Goal: Task Accomplishment & Management: Use online tool/utility

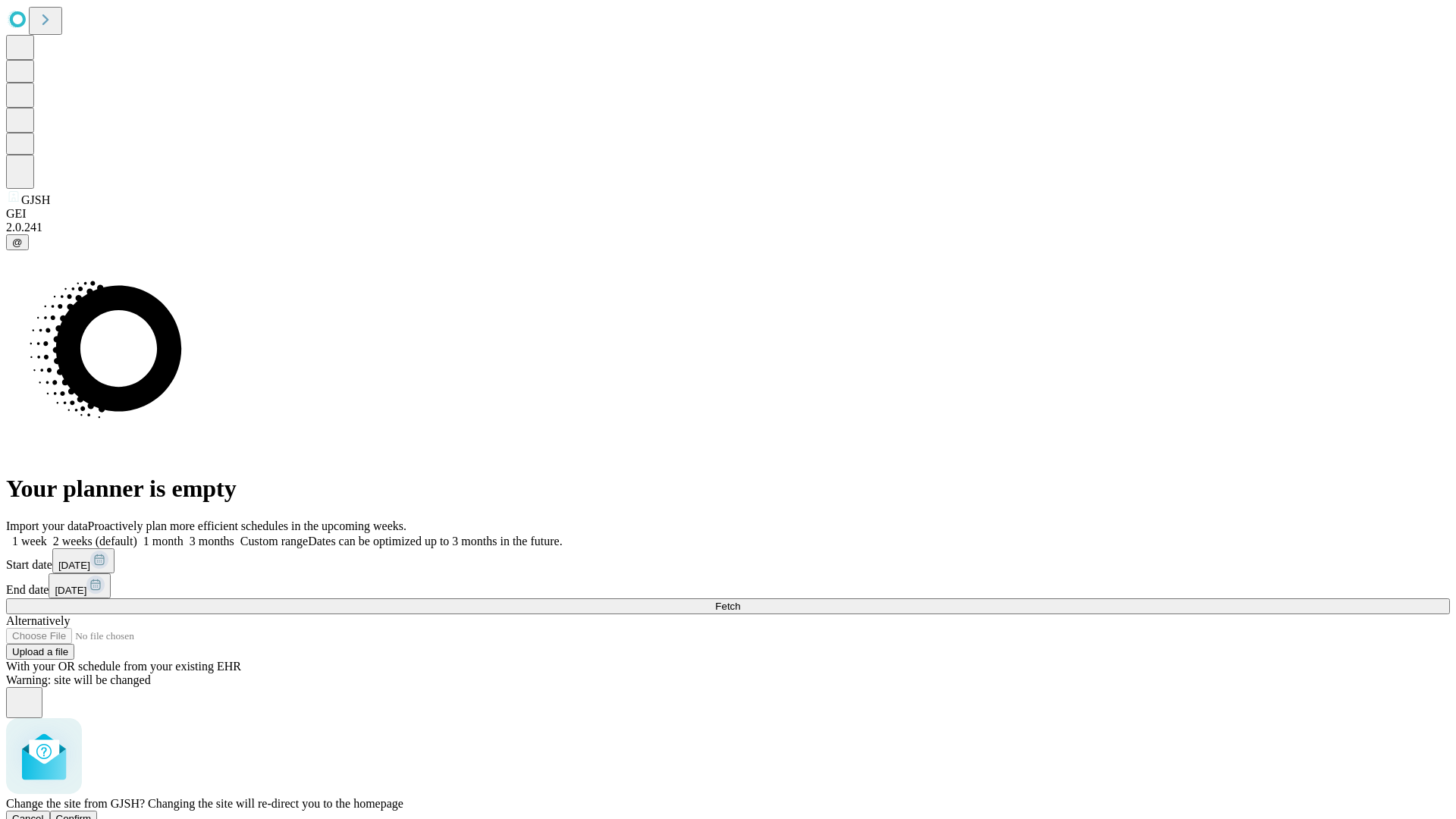
click at [92, 813] on span "Confirm" at bounding box center [73, 819] width 35 height 12
click at [47, 535] on label "1 week" at bounding box center [26, 542] width 41 height 13
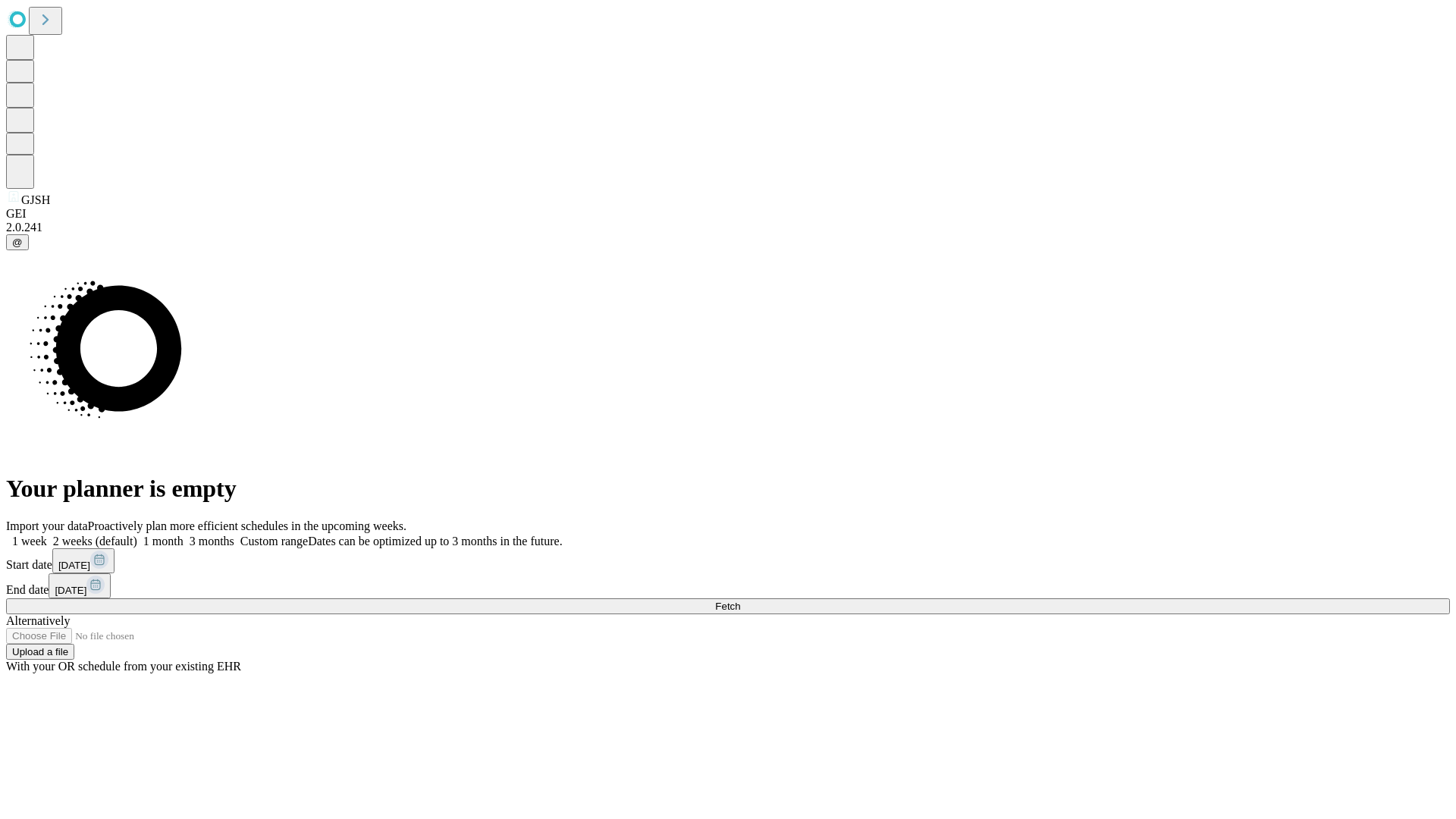
click at [740, 601] on span "Fetch" at bounding box center [728, 607] width 25 height 12
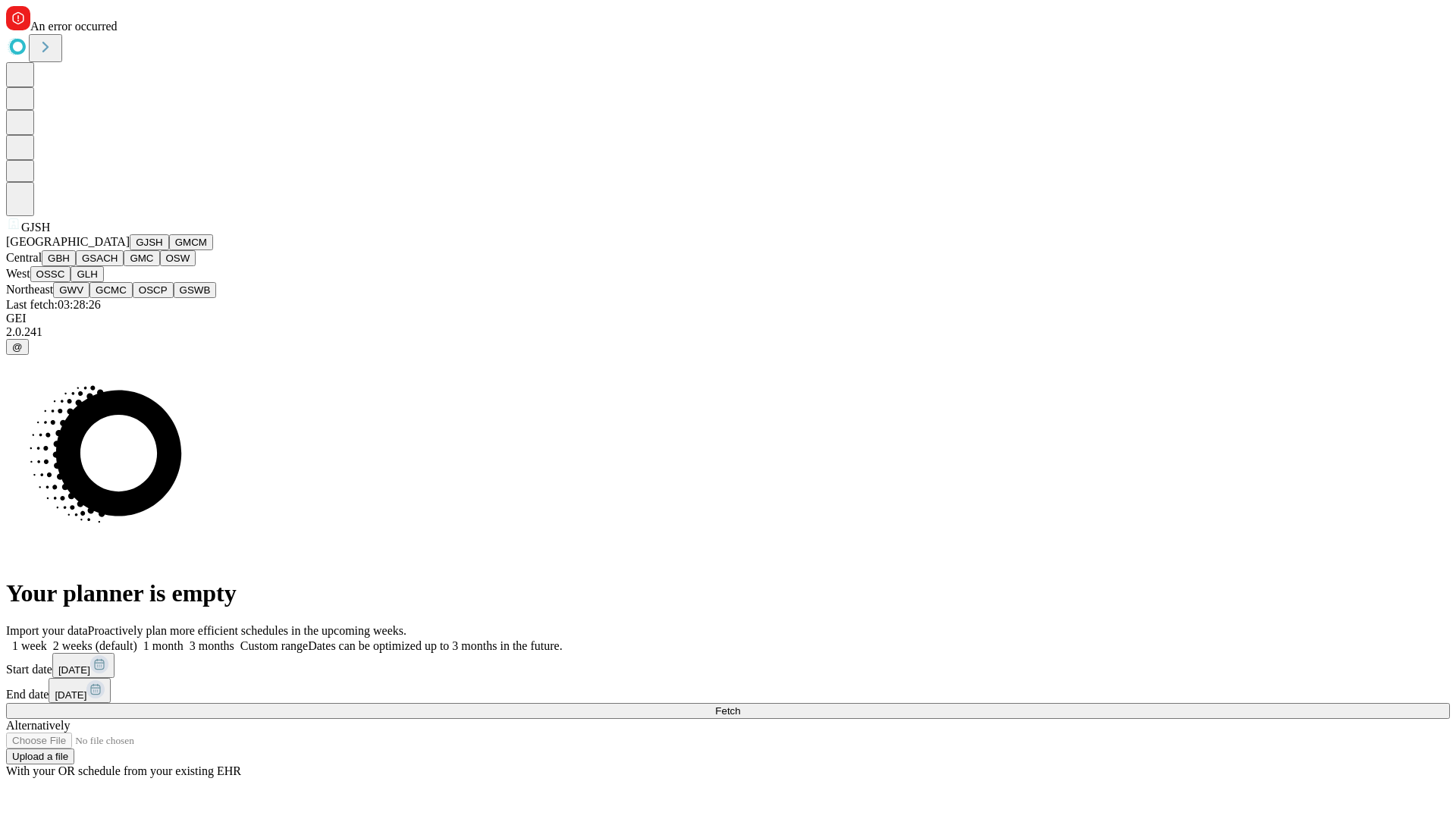
click at [170, 250] on button "GMCM" at bounding box center [191, 242] width 44 height 16
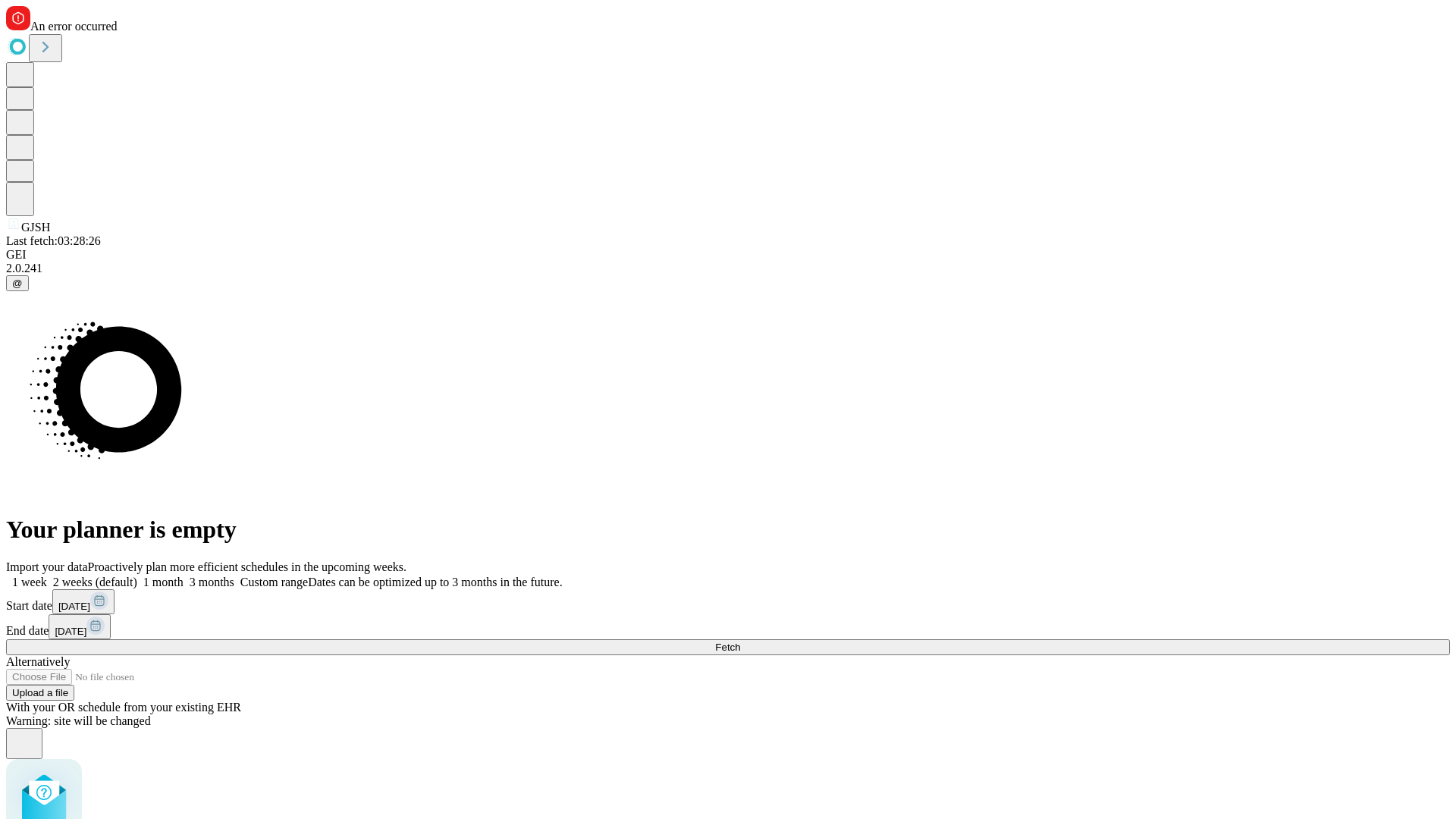
click at [47, 576] on label "1 week" at bounding box center [26, 583] width 41 height 13
click at [740, 642] on span "Fetch" at bounding box center [728, 648] width 25 height 12
click at [47, 576] on label "1 week" at bounding box center [26, 583] width 41 height 13
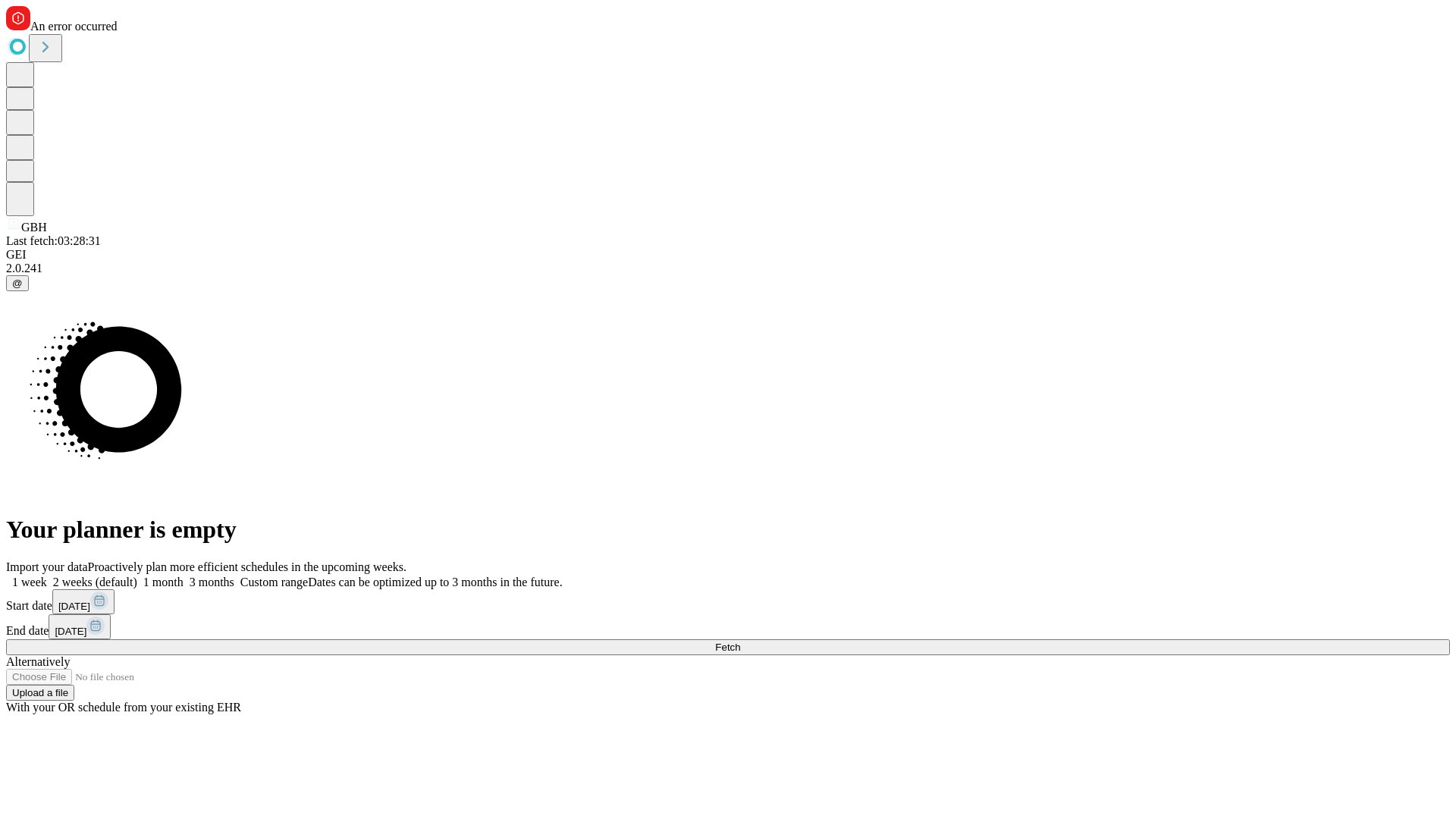
click at [740, 642] on span "Fetch" at bounding box center [728, 648] width 25 height 12
click at [47, 576] on label "1 week" at bounding box center [26, 583] width 41 height 13
click at [740, 642] on span "Fetch" at bounding box center [728, 648] width 25 height 12
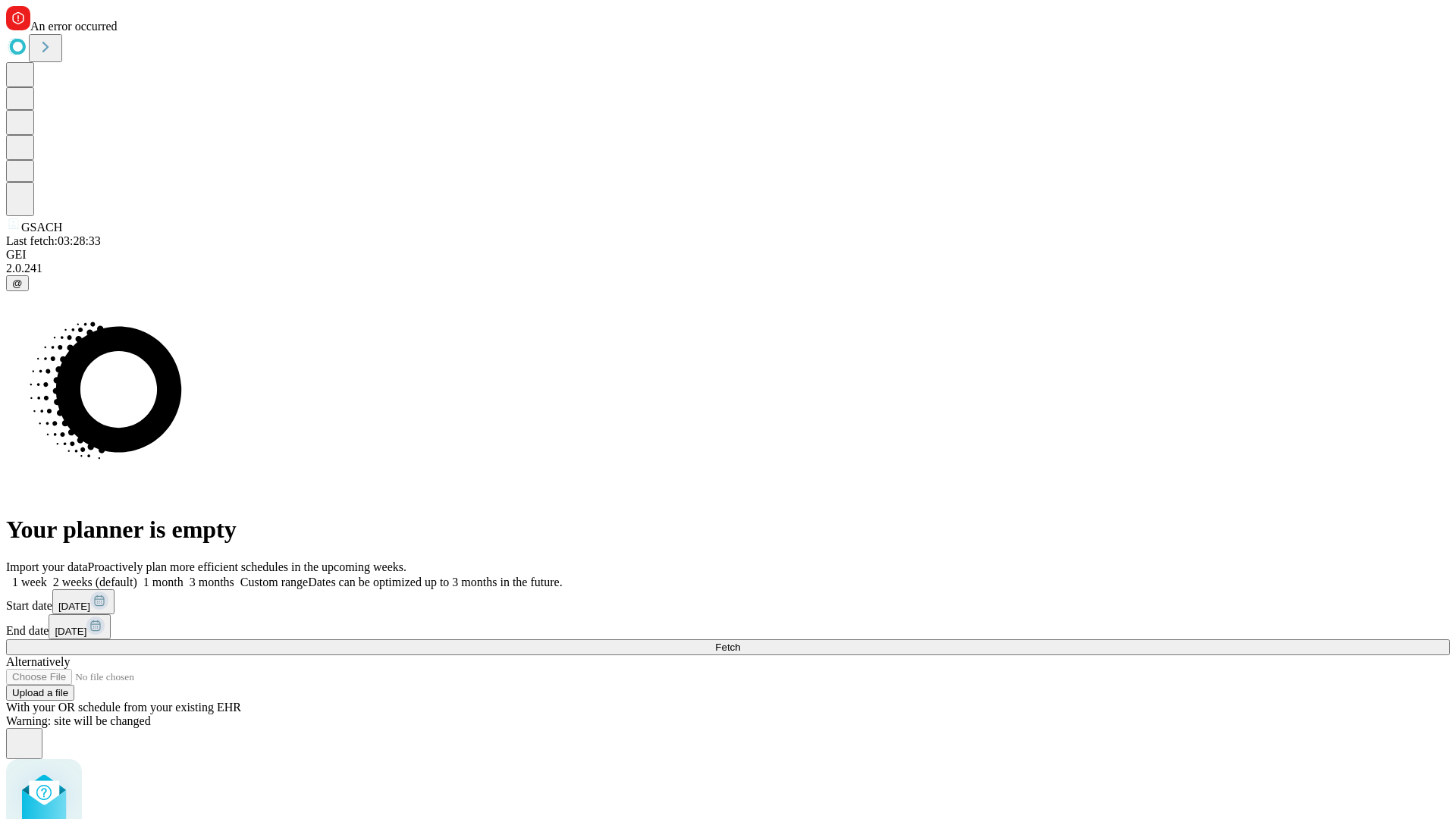
click at [47, 576] on label "1 week" at bounding box center [26, 583] width 41 height 13
click at [740, 642] on span "Fetch" at bounding box center [728, 648] width 25 height 12
click at [47, 576] on label "1 week" at bounding box center [26, 583] width 41 height 13
click at [740, 642] on span "Fetch" at bounding box center [728, 648] width 25 height 12
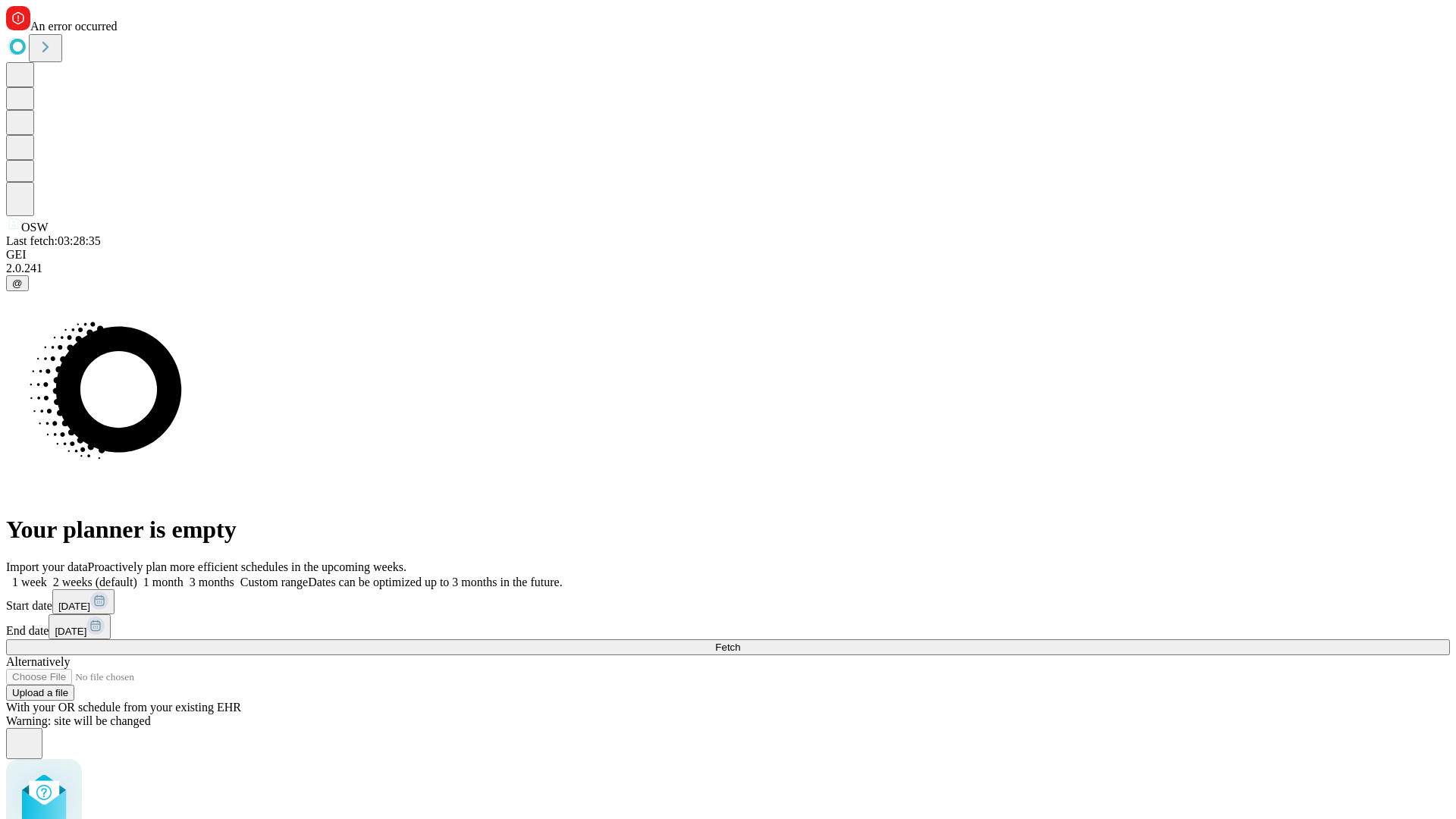
click at [47, 576] on label "1 week" at bounding box center [26, 583] width 41 height 13
click at [740, 642] on span "Fetch" at bounding box center [728, 648] width 25 height 12
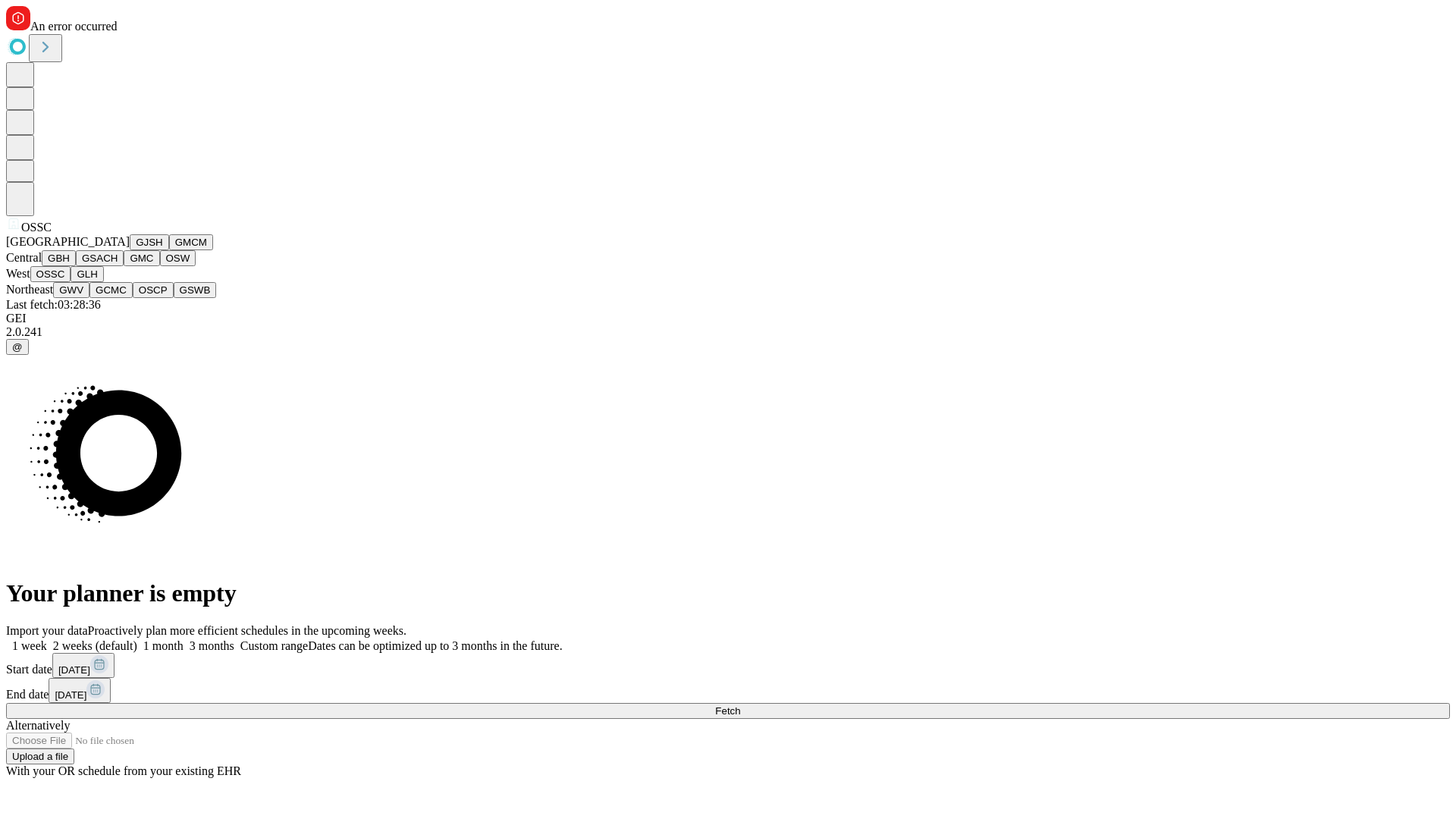
click at [103, 282] on button "GLH" at bounding box center [87, 273] width 33 height 16
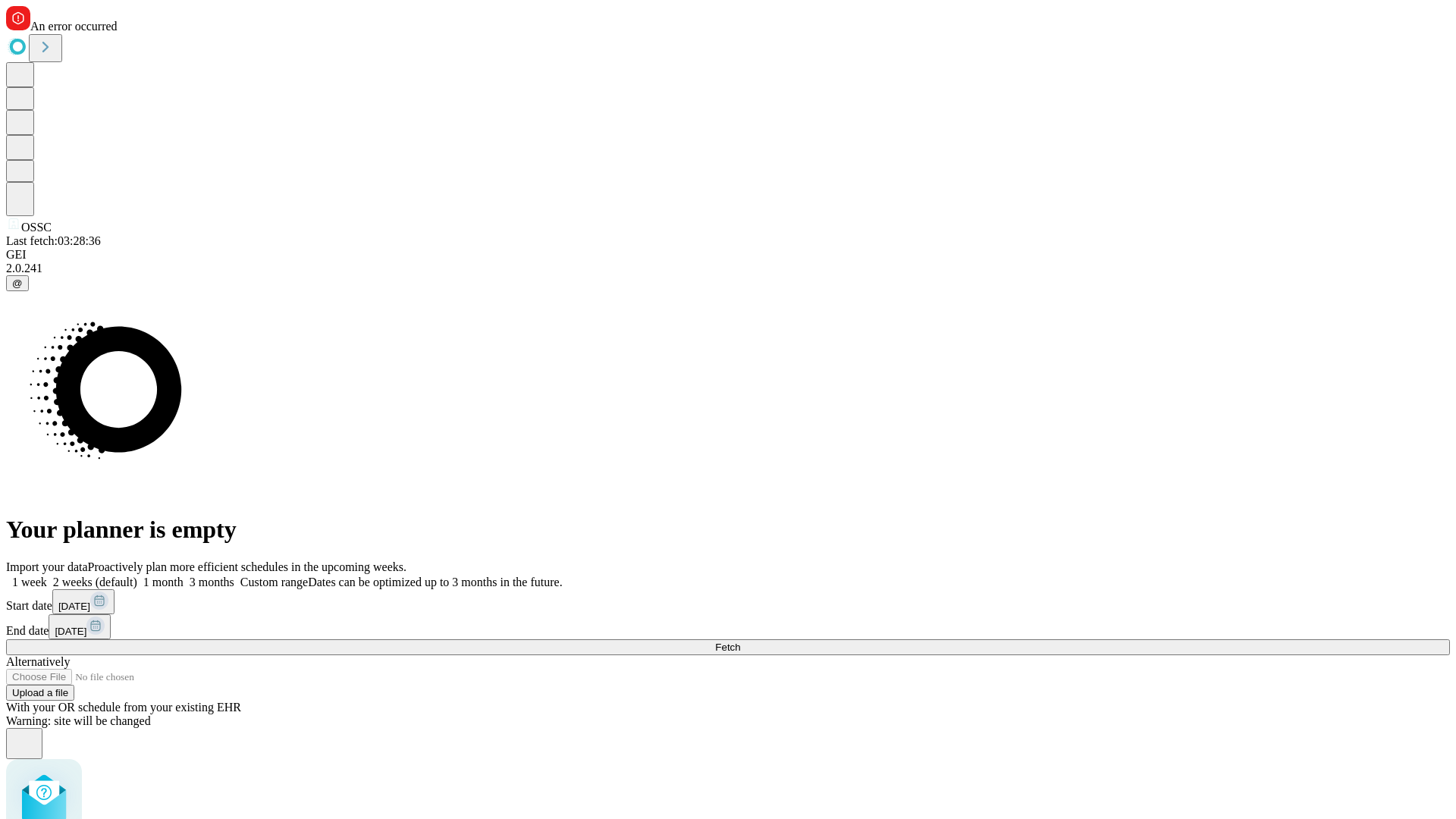
click at [47, 576] on label "1 week" at bounding box center [26, 583] width 41 height 13
click at [740, 642] on span "Fetch" at bounding box center [728, 648] width 25 height 12
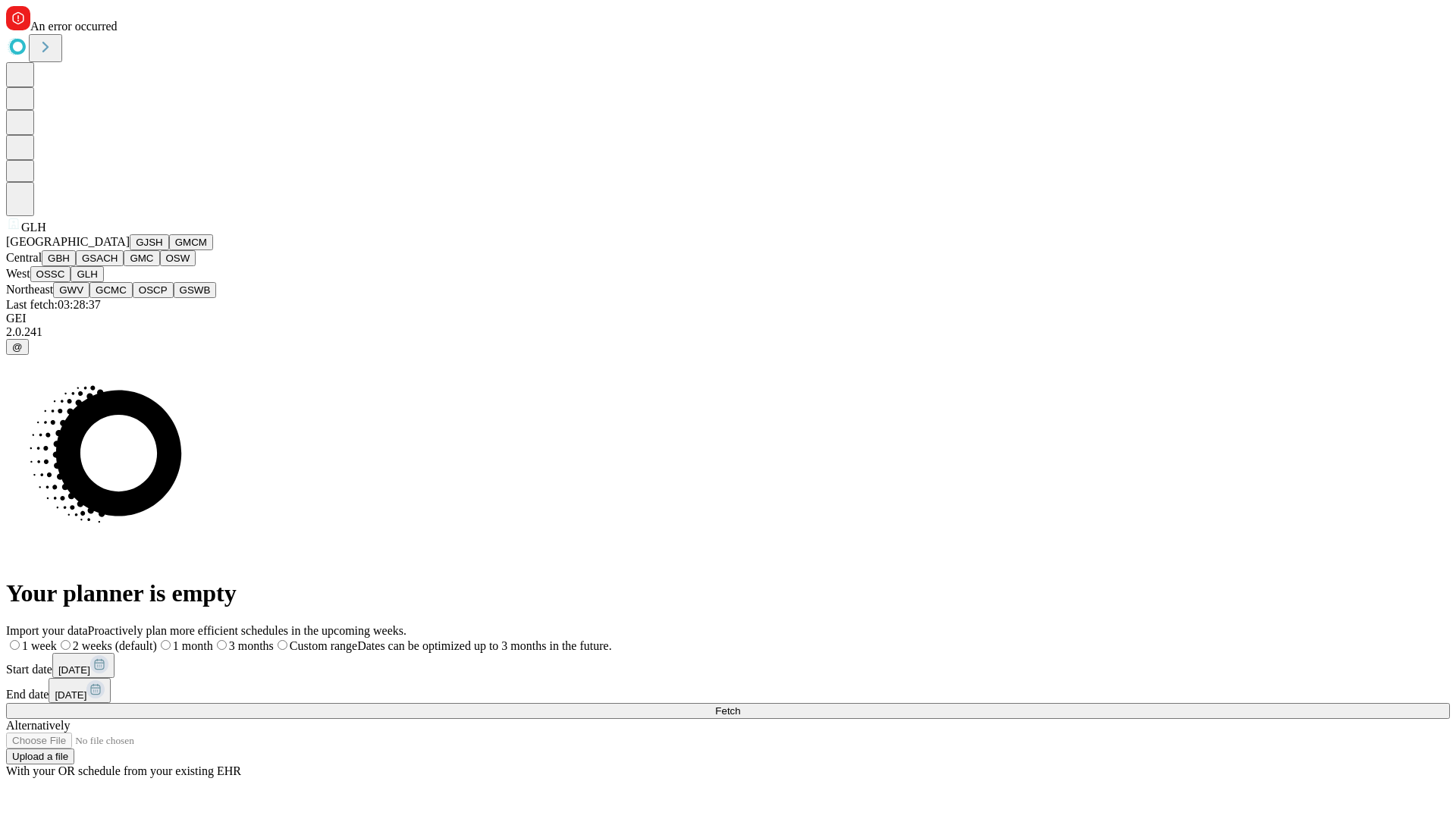
click at [90, 298] on button "GWV" at bounding box center [72, 290] width 36 height 16
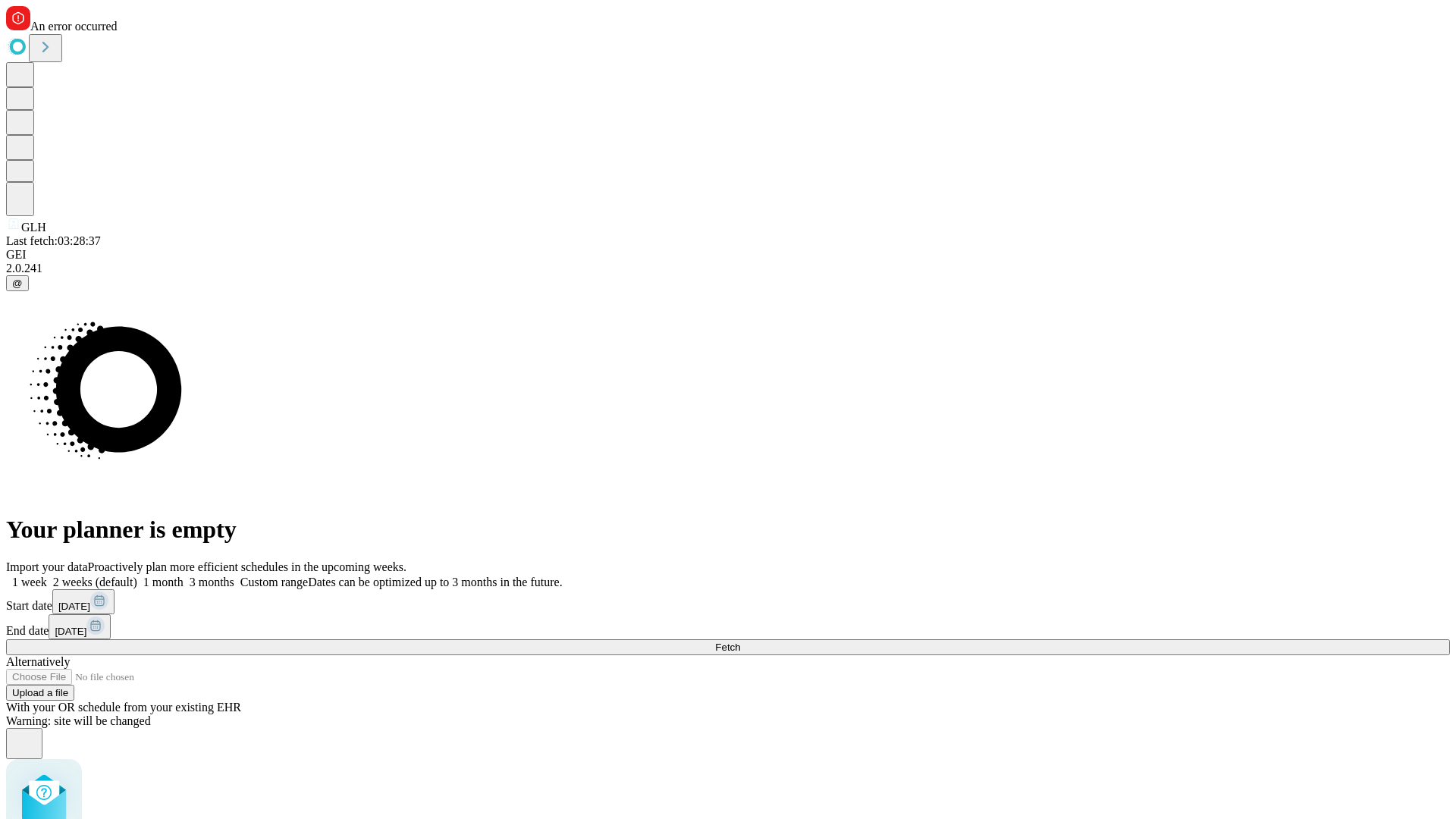
click at [47, 576] on label "1 week" at bounding box center [26, 583] width 41 height 13
click at [740, 642] on span "Fetch" at bounding box center [728, 648] width 25 height 12
click at [47, 576] on label "1 week" at bounding box center [26, 583] width 41 height 13
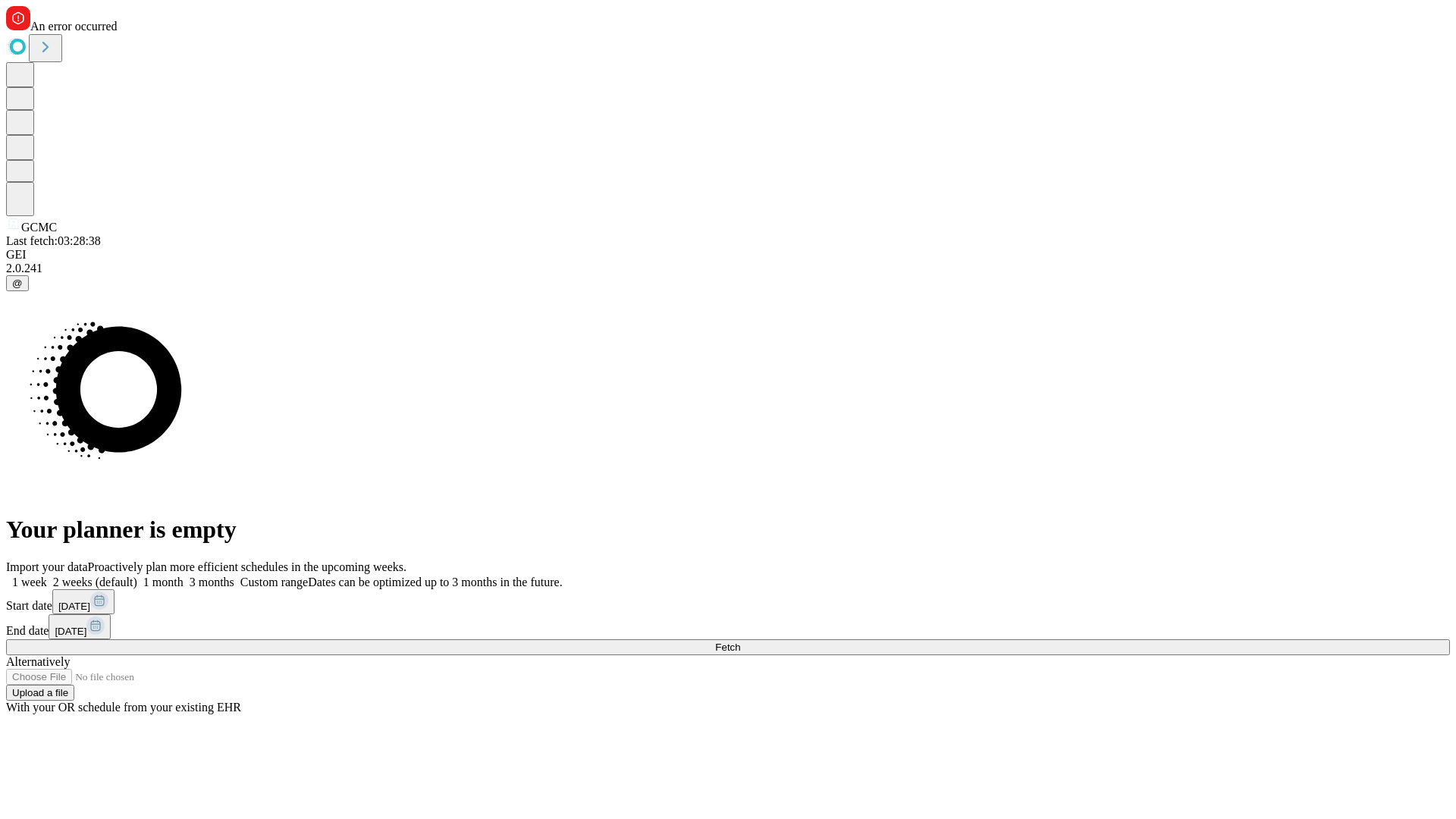
click at [740, 642] on span "Fetch" at bounding box center [728, 648] width 25 height 12
click at [47, 576] on label "1 week" at bounding box center [26, 583] width 41 height 13
click at [740, 642] on span "Fetch" at bounding box center [728, 648] width 25 height 12
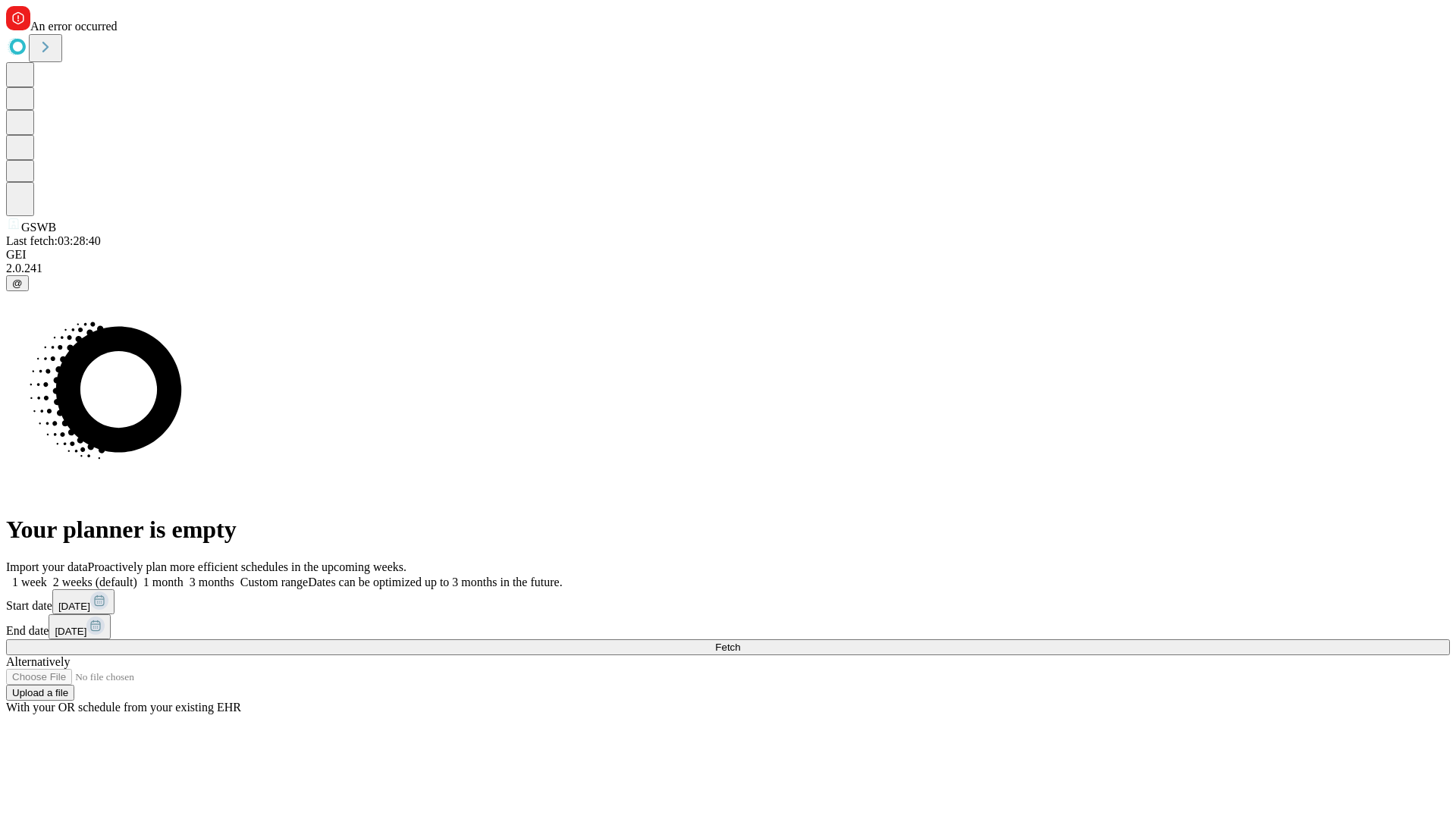
click at [47, 576] on label "1 week" at bounding box center [26, 583] width 41 height 13
click at [740, 642] on span "Fetch" at bounding box center [728, 648] width 25 height 12
